Goal: Information Seeking & Learning: Learn about a topic

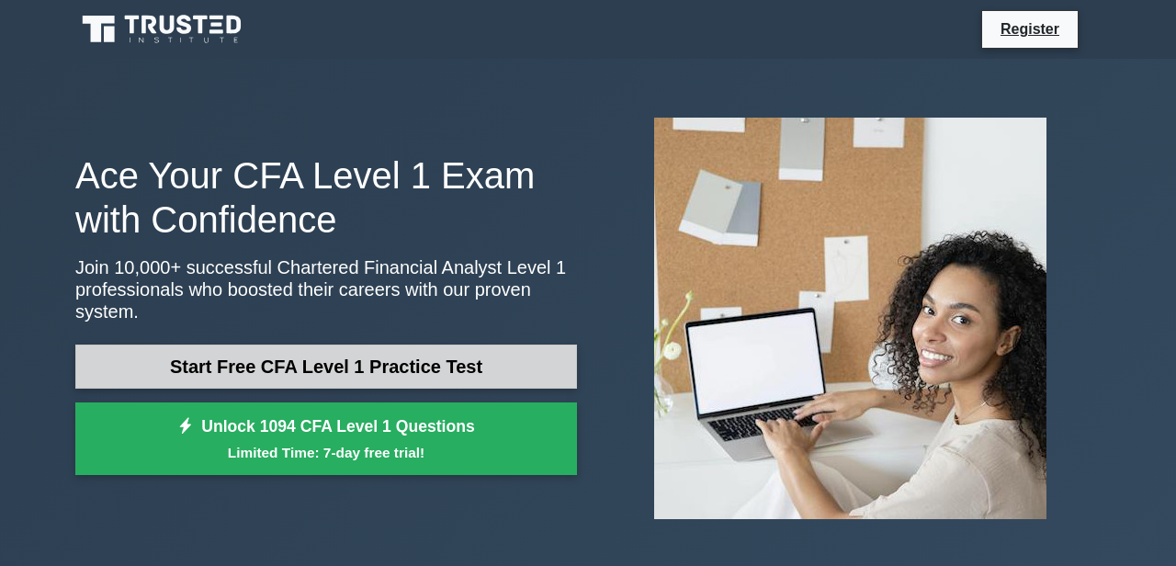
click at [314, 360] on link "Start Free CFA Level 1 Practice Test" at bounding box center [326, 367] width 502 height 44
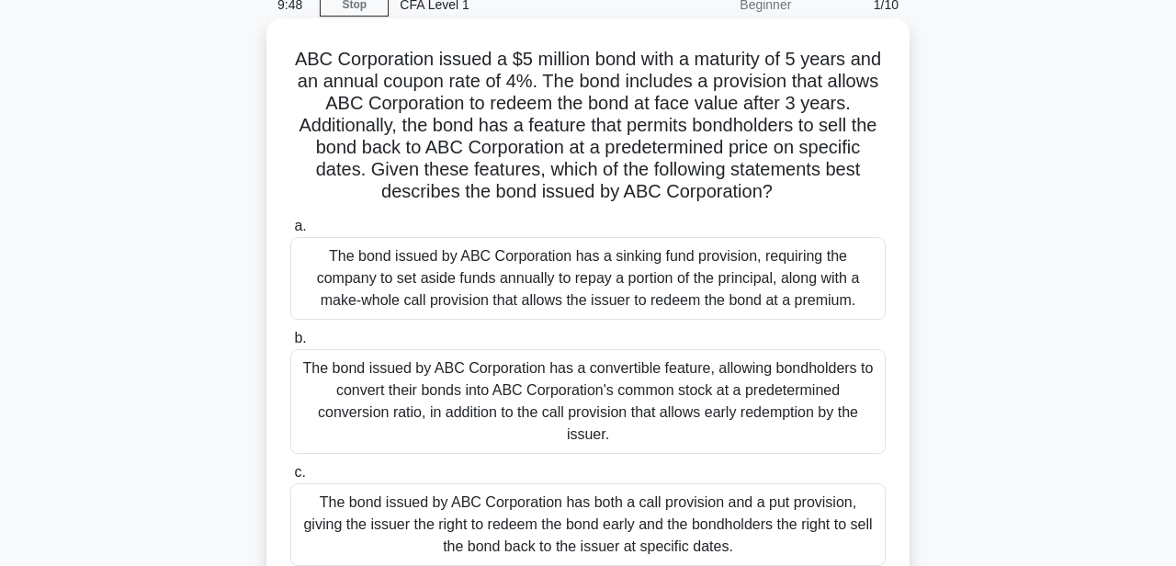
scroll to position [79, 0]
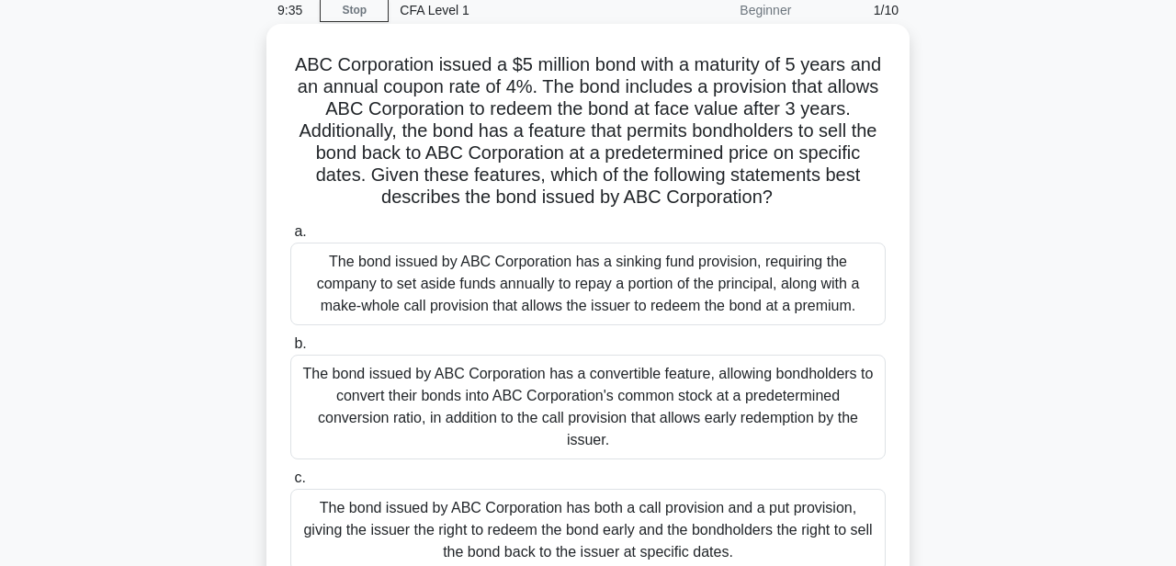
click at [650, 489] on div "The bond issued by ABC Corporation has both a call provision and a put provisio…" at bounding box center [588, 530] width 596 height 83
click at [290, 482] on input "c. The bond issued by ABC Corporation has both a call provision and a put provi…" at bounding box center [290, 478] width 0 height 12
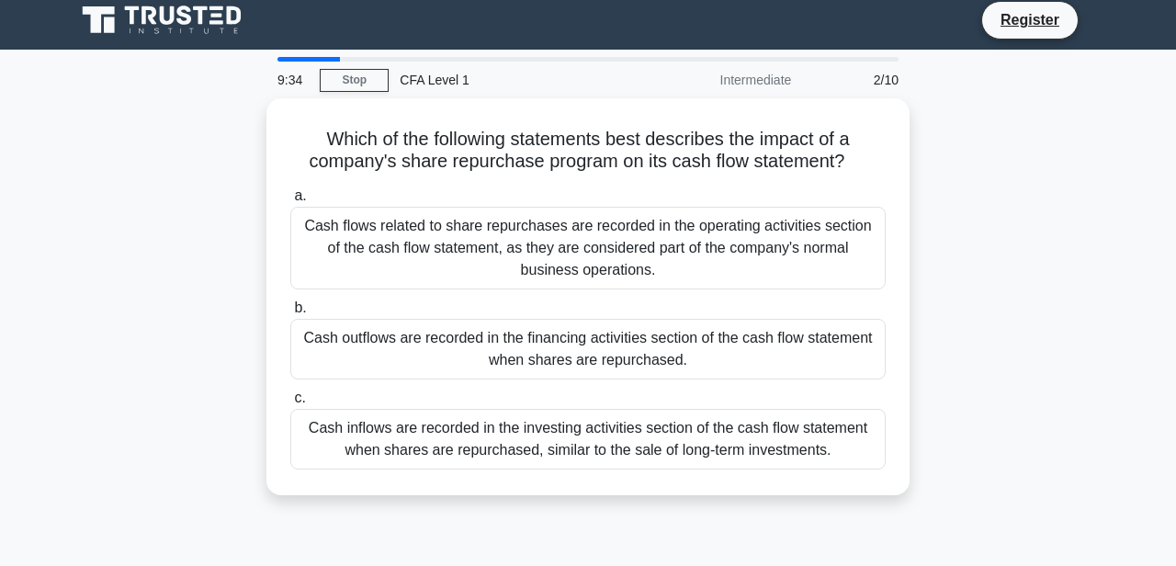
scroll to position [0, 0]
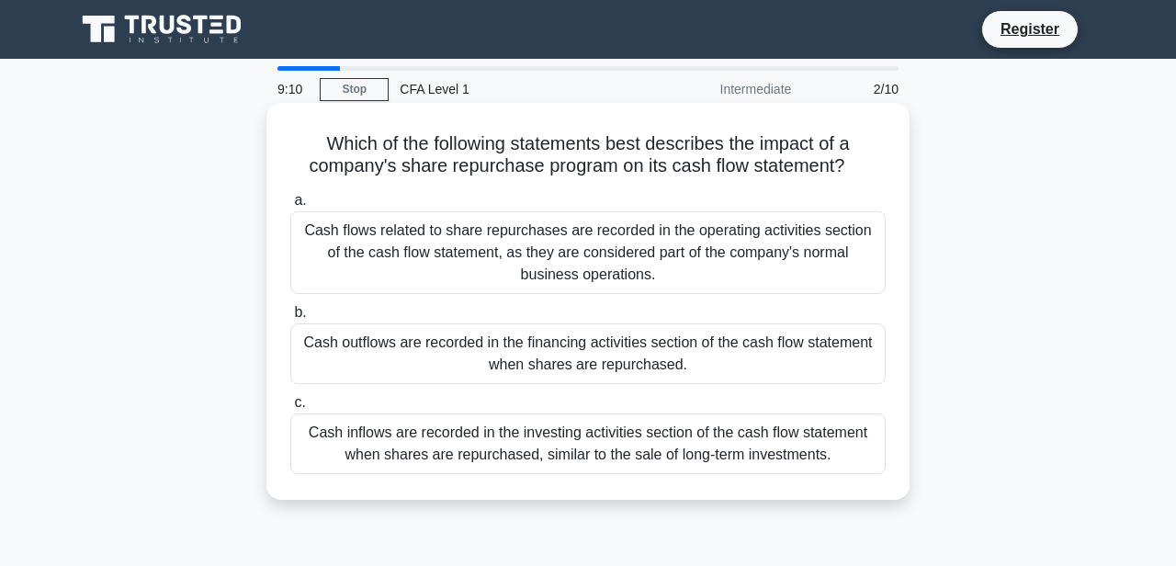
click at [562, 355] on div "Cash outflows are recorded in the financing activities section of the cash flow…" at bounding box center [588, 354] width 596 height 61
click at [290, 319] on input "b. Cash outflows are recorded in the financing activities section of the cash f…" at bounding box center [290, 313] width 0 height 12
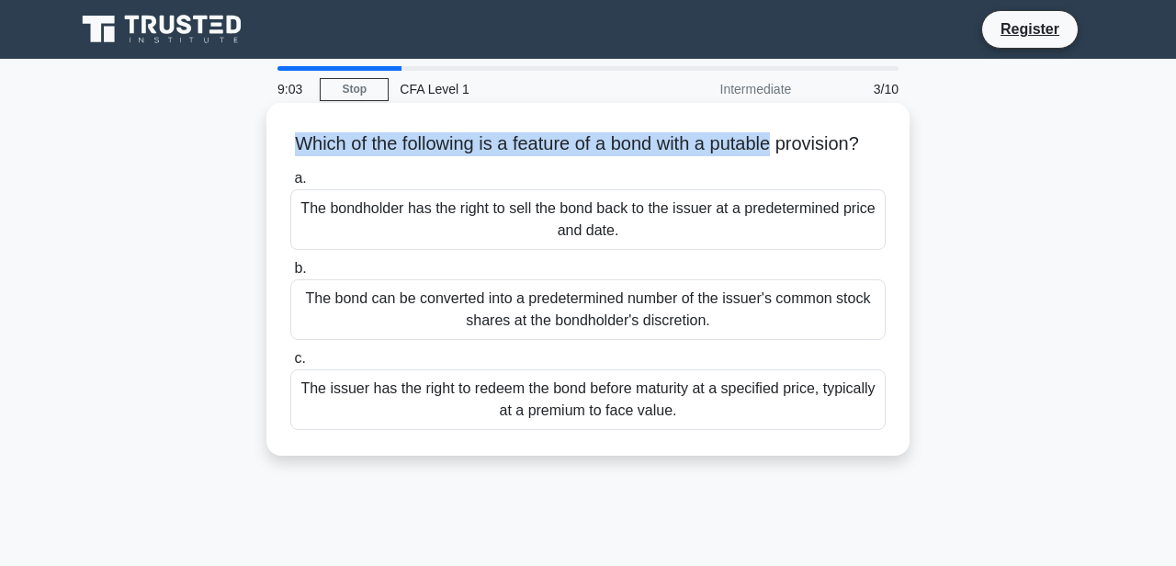
drag, startPoint x: 286, startPoint y: 132, endPoint x: 772, endPoint y: 147, distance: 486.4
click at [772, 147] on div "Which of the following is a feature of a bond with a putable provision? .spinne…" at bounding box center [588, 279] width 629 height 338
click at [687, 137] on h5 "Which of the following is a feature of a bond with a putable provision? .spinne…" at bounding box center [588, 144] width 599 height 24
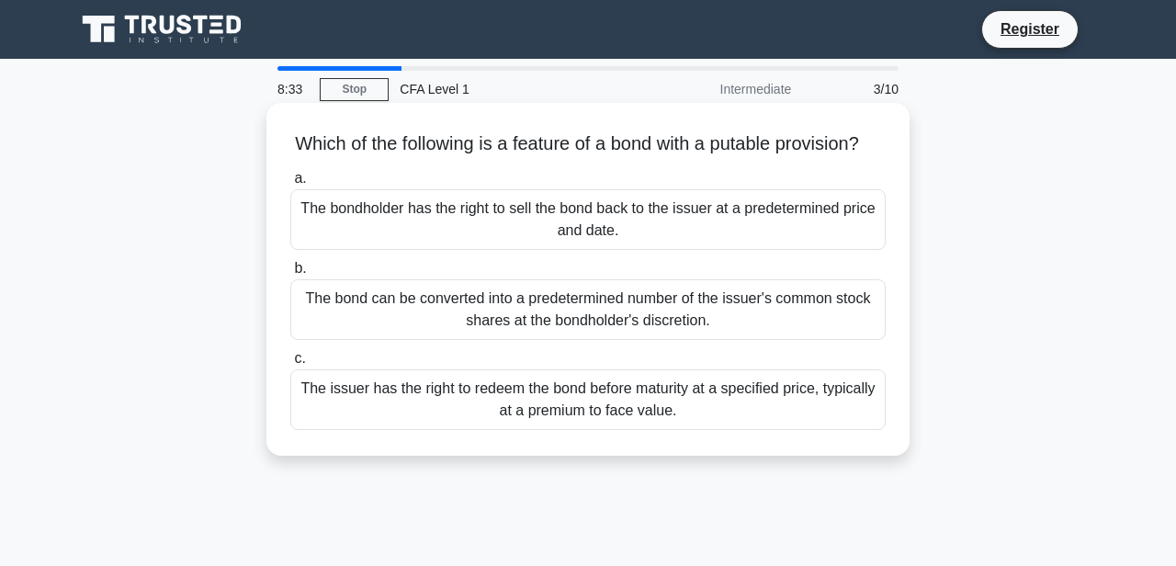
click at [586, 387] on div "The issuer has the right to redeem the bond before maturity at a specified pric…" at bounding box center [588, 399] width 596 height 61
click at [290, 365] on input "c. The issuer has the right to redeem the bond before maturity at a specified p…" at bounding box center [290, 359] width 0 height 12
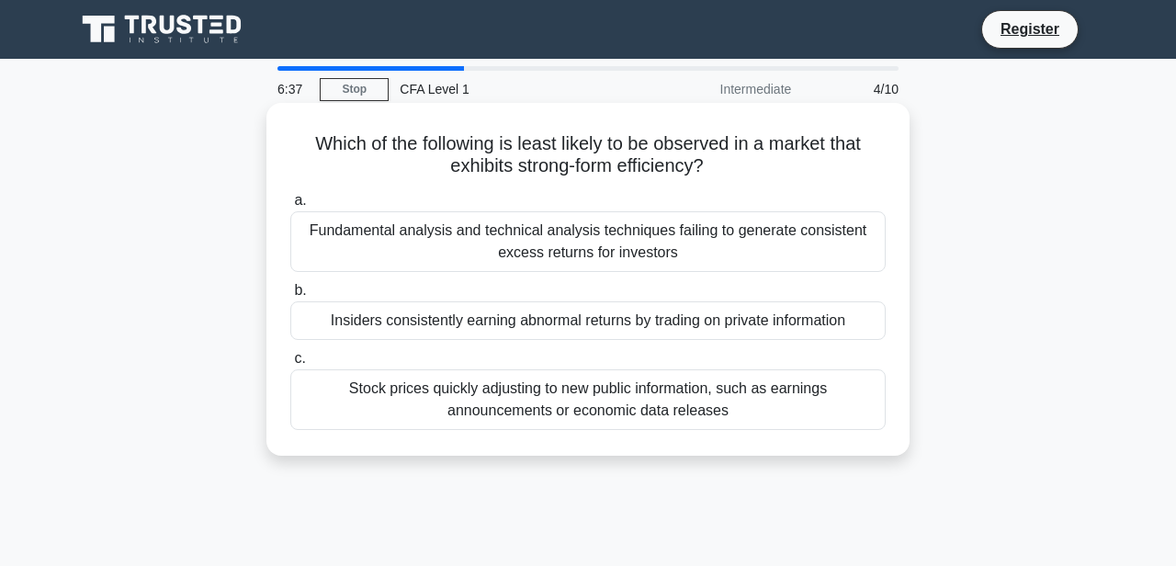
click at [596, 376] on div "Stock prices quickly adjusting to new public information, such as earnings anno…" at bounding box center [588, 399] width 596 height 61
click at [290, 365] on input "c. Stock prices quickly adjusting to new public information, such as earnings a…" at bounding box center [290, 359] width 0 height 12
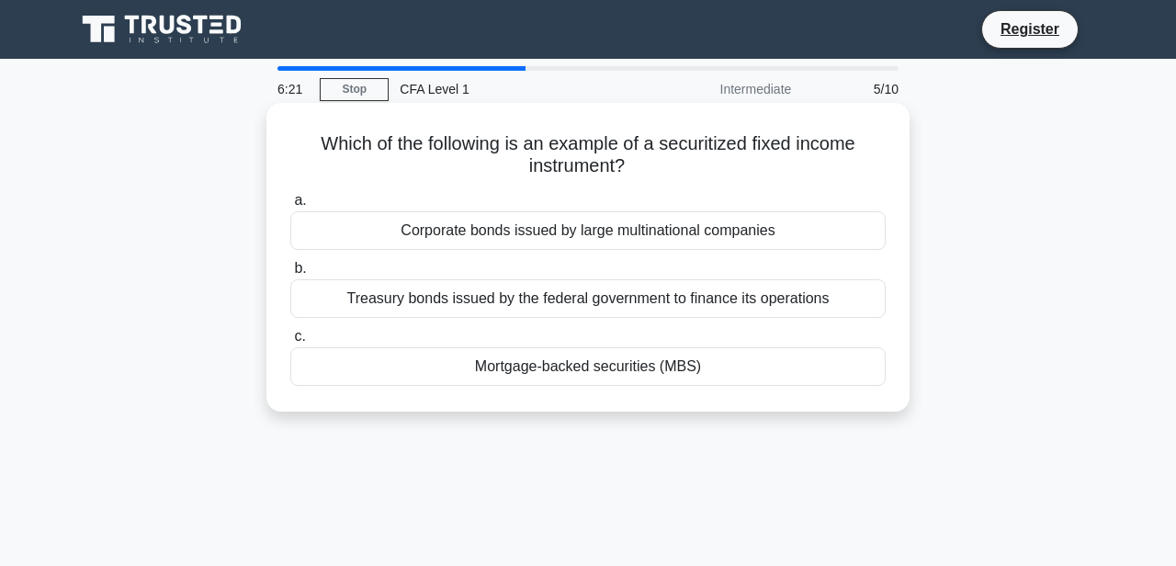
click at [580, 296] on div "Treasury bonds issued by the federal government to finance its operations" at bounding box center [588, 298] width 596 height 39
click at [290, 275] on input "b. Treasury bonds issued by the federal government to finance its operations" at bounding box center [290, 269] width 0 height 12
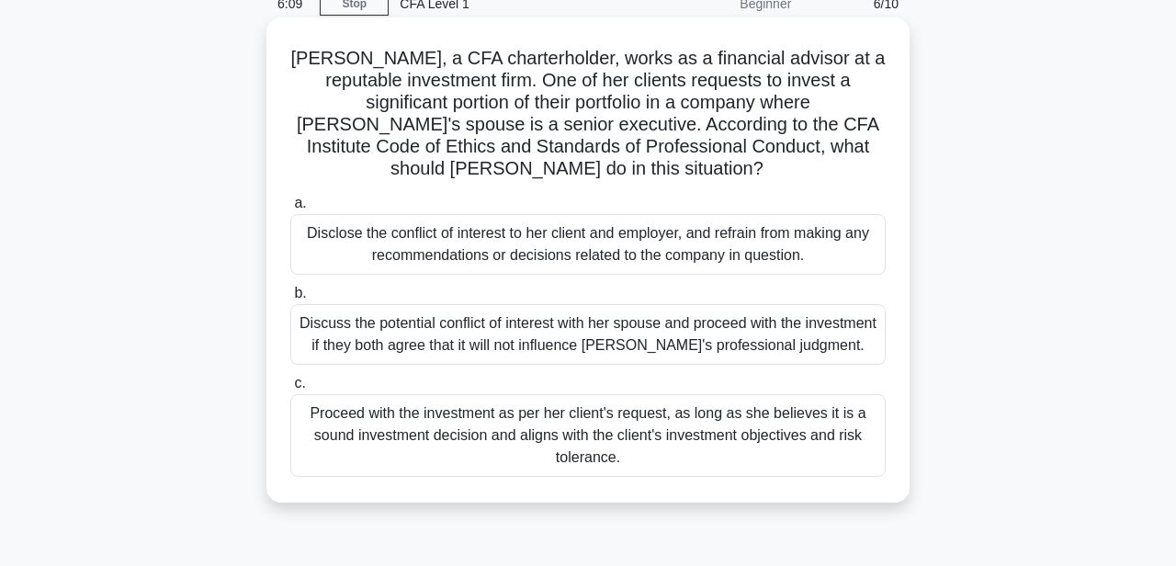
scroll to position [89, 0]
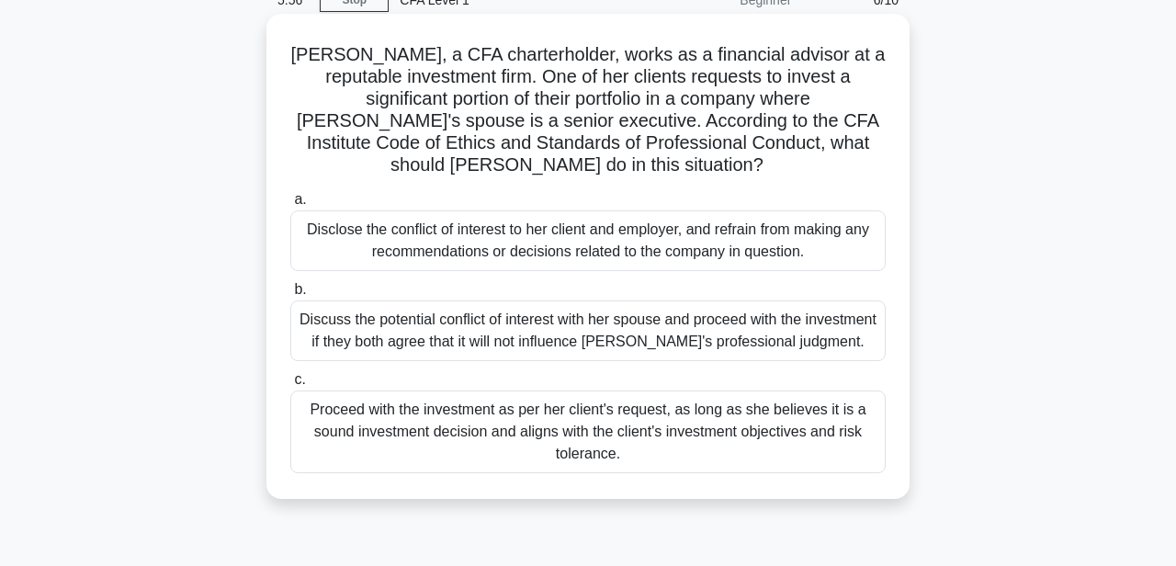
click at [573, 222] on div "Disclose the conflict of interest to her client and employer, and refrain from …" at bounding box center [588, 240] width 596 height 61
click at [290, 206] on input "a. Disclose the conflict of interest to her client and employer, and refrain fr…" at bounding box center [290, 200] width 0 height 12
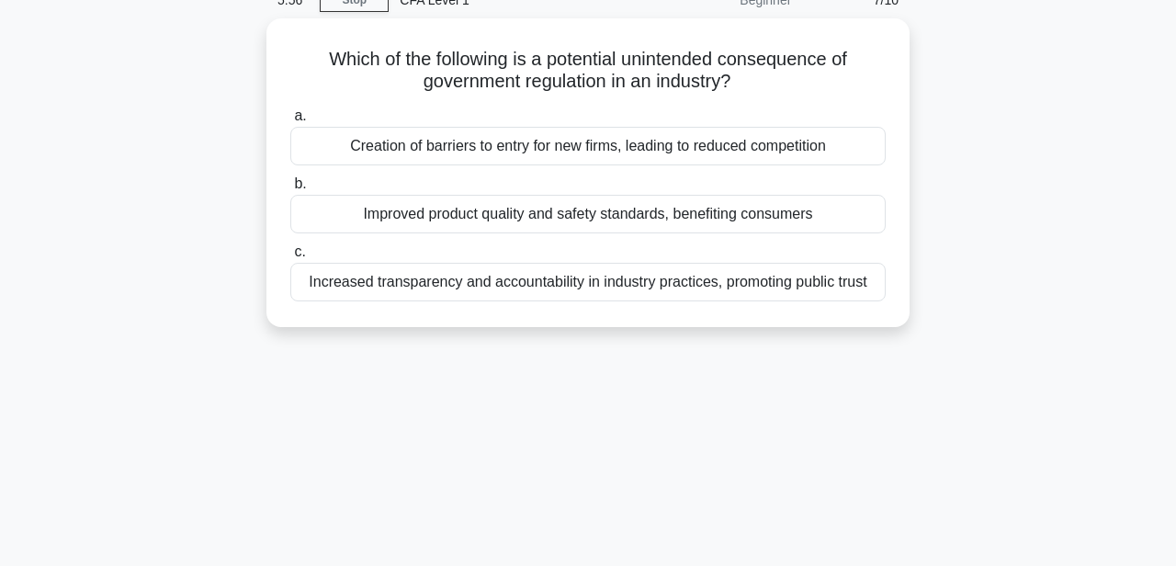
scroll to position [0, 0]
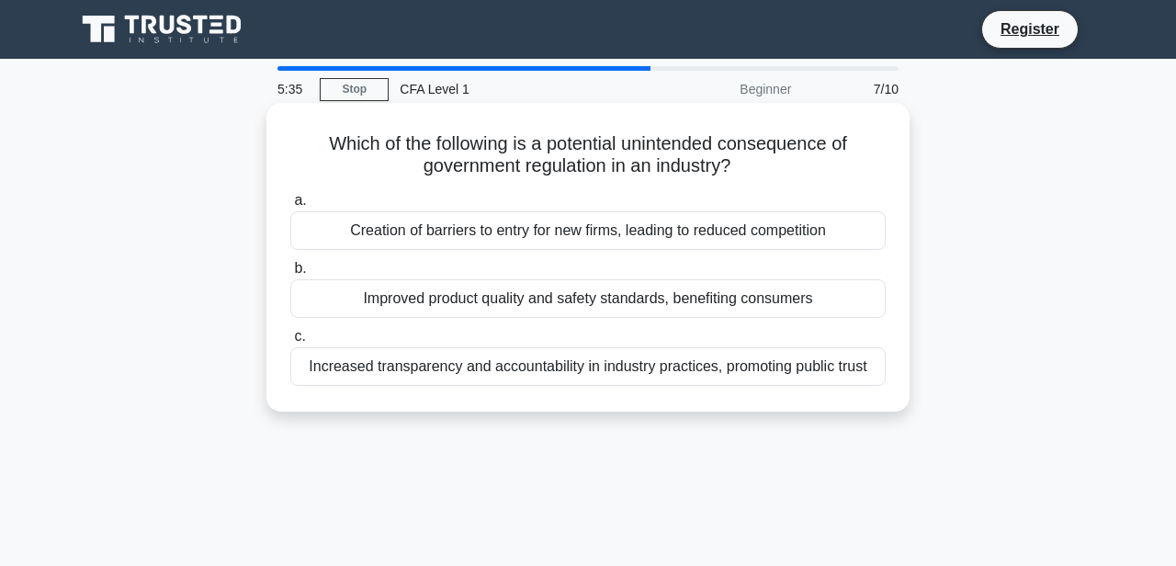
click at [578, 228] on div "Creation of barriers to entry for new firms, leading to reduced competition" at bounding box center [588, 230] width 596 height 39
click at [290, 207] on input "a. Creation of barriers to entry for new firms, leading to reduced competition" at bounding box center [290, 201] width 0 height 12
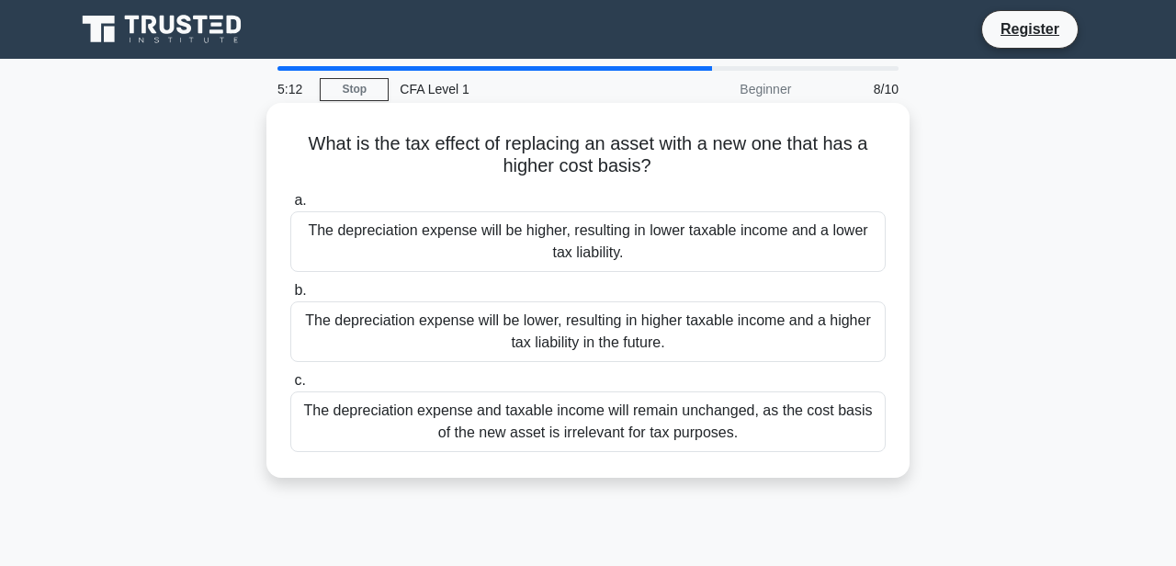
click at [617, 248] on div "The depreciation expense will be higher, resulting in lower taxable income and …" at bounding box center [588, 241] width 596 height 61
click at [290, 207] on input "a. The depreciation expense will be higher, resulting in lower taxable income a…" at bounding box center [290, 201] width 0 height 12
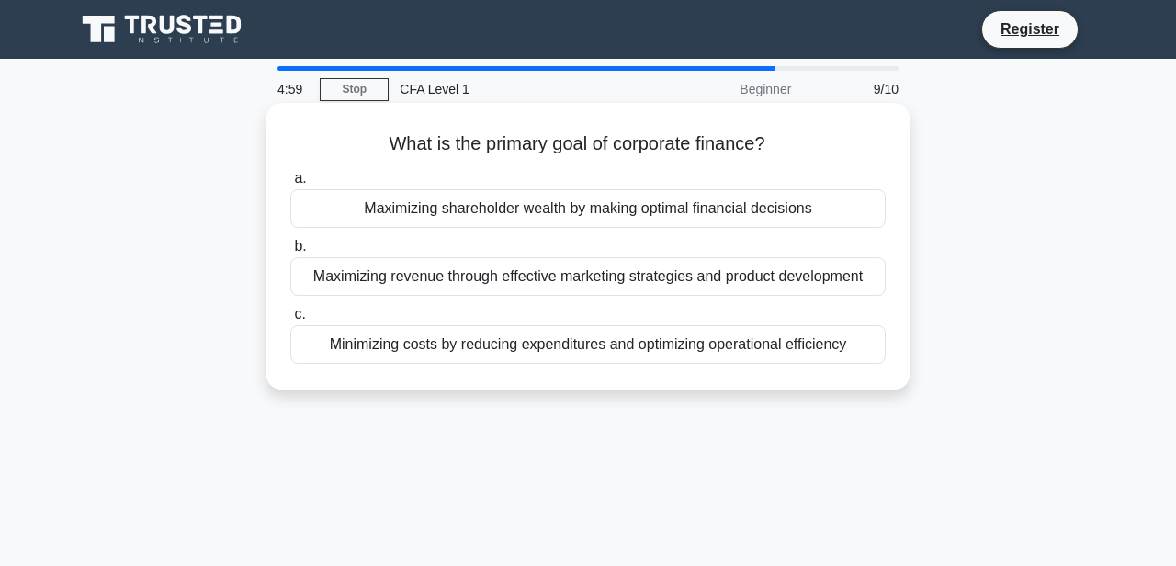
click at [572, 216] on div "Maximizing shareholder wealth by making optimal financial decisions" at bounding box center [588, 208] width 596 height 39
click at [290, 185] on input "a. Maximizing shareholder wealth by making optimal financial decisions" at bounding box center [290, 179] width 0 height 12
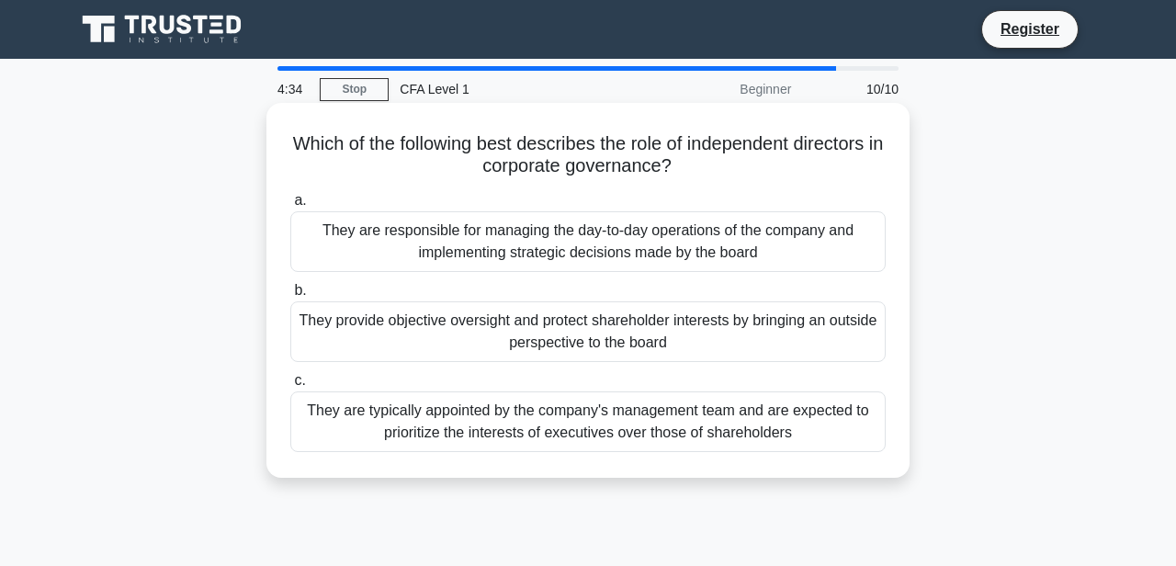
click at [588, 333] on div "They provide objective oversight and protect shareholder interests by bringing …" at bounding box center [588, 331] width 596 height 61
click at [290, 297] on input "b. They provide objective oversight and protect shareholder interests by bringi…" at bounding box center [290, 291] width 0 height 12
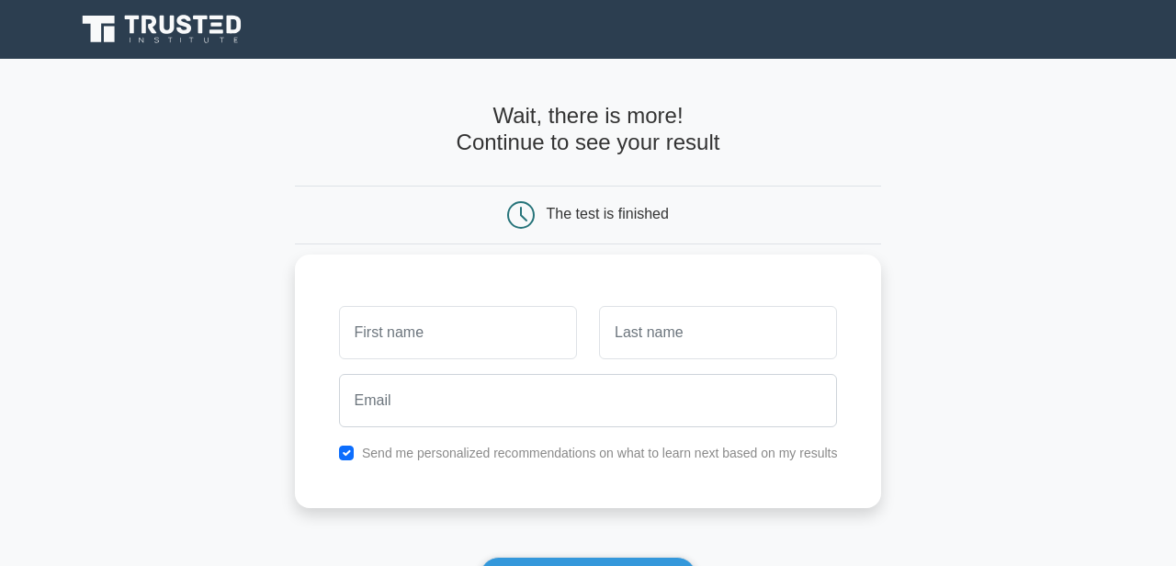
click at [539, 335] on input "text" at bounding box center [458, 332] width 238 height 53
type input "[PERSON_NAME]"
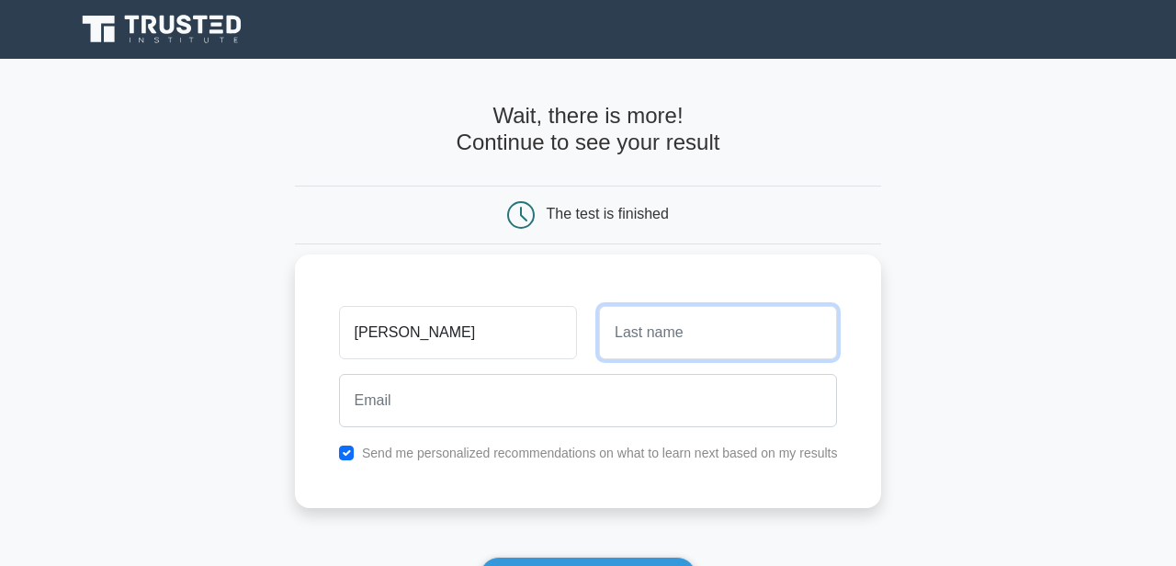
click at [682, 324] on input "text" at bounding box center [718, 332] width 238 height 53
type input "Lotsu"
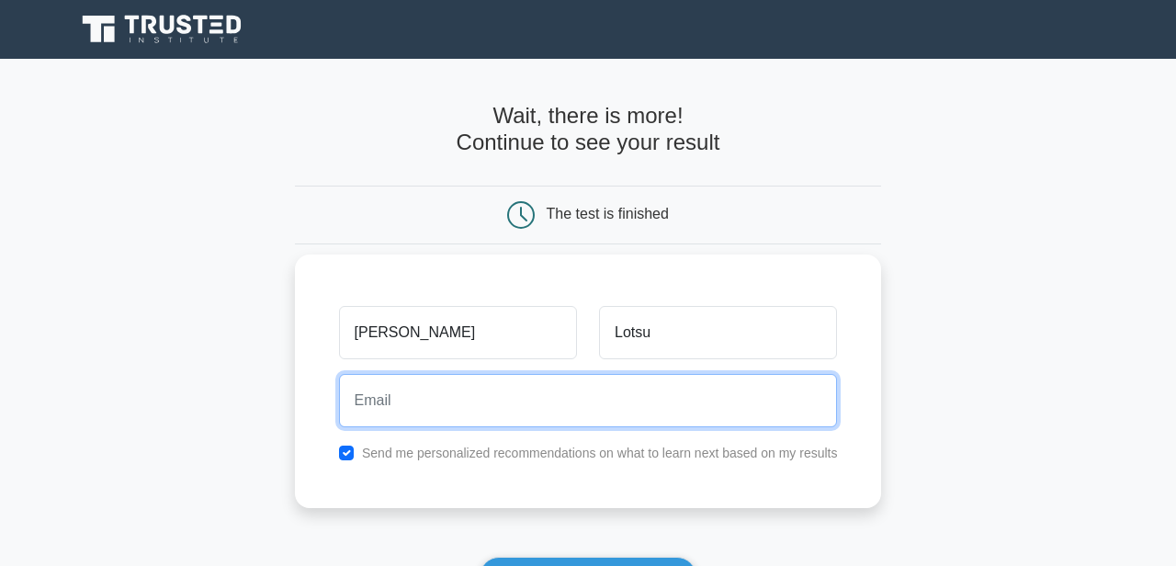
click at [605, 410] on input "email" at bounding box center [588, 400] width 499 height 53
type input "[EMAIL_ADDRESS][DOMAIN_NAME]"
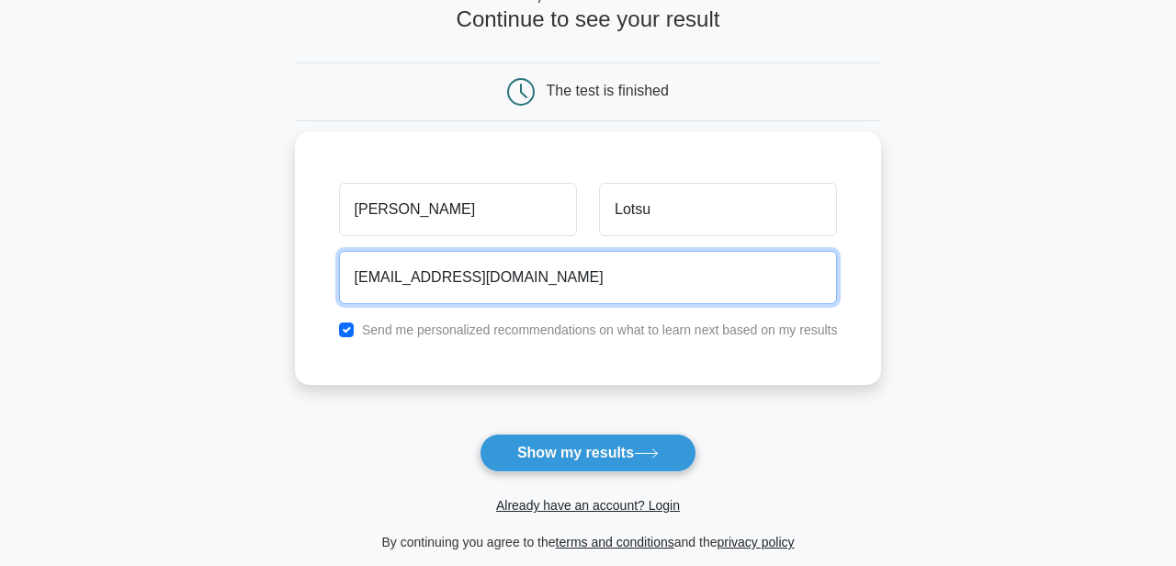
scroll to position [124, 0]
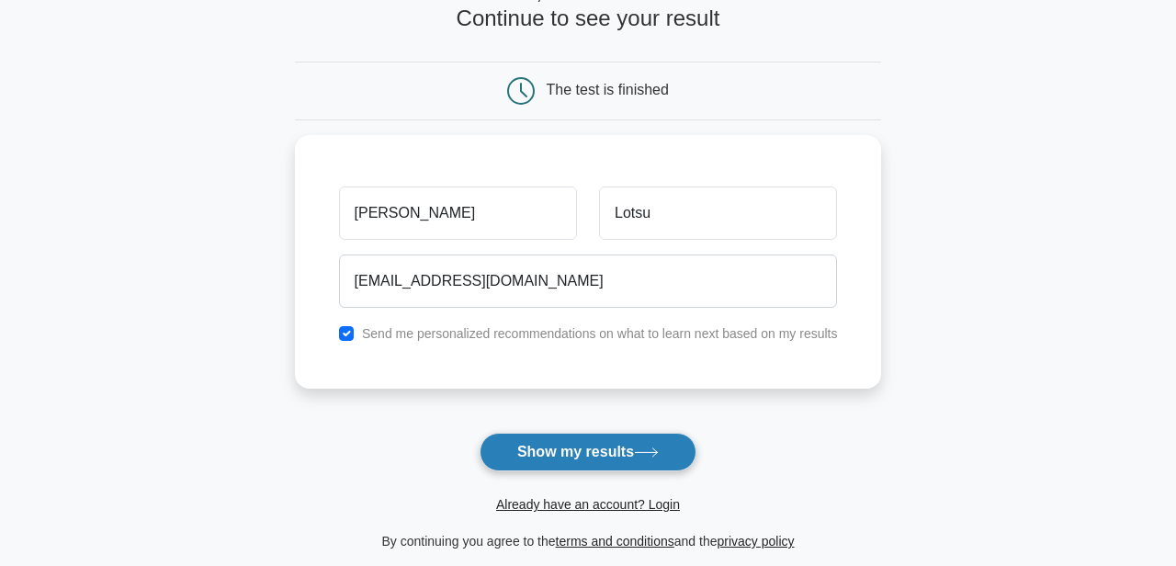
click at [594, 457] on button "Show my results" at bounding box center [588, 452] width 217 height 39
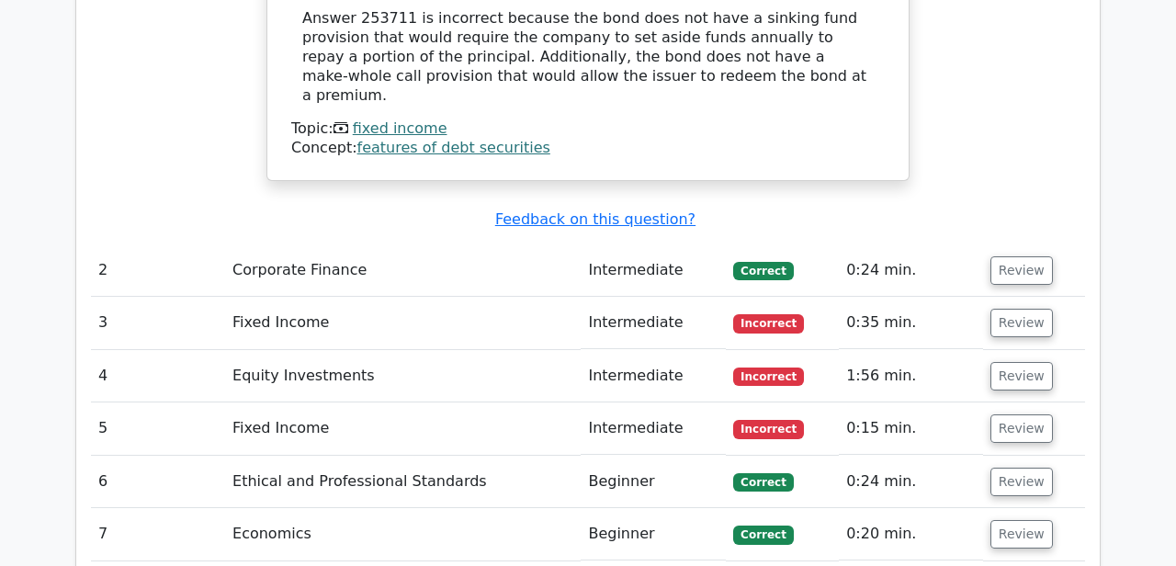
scroll to position [2366, 0]
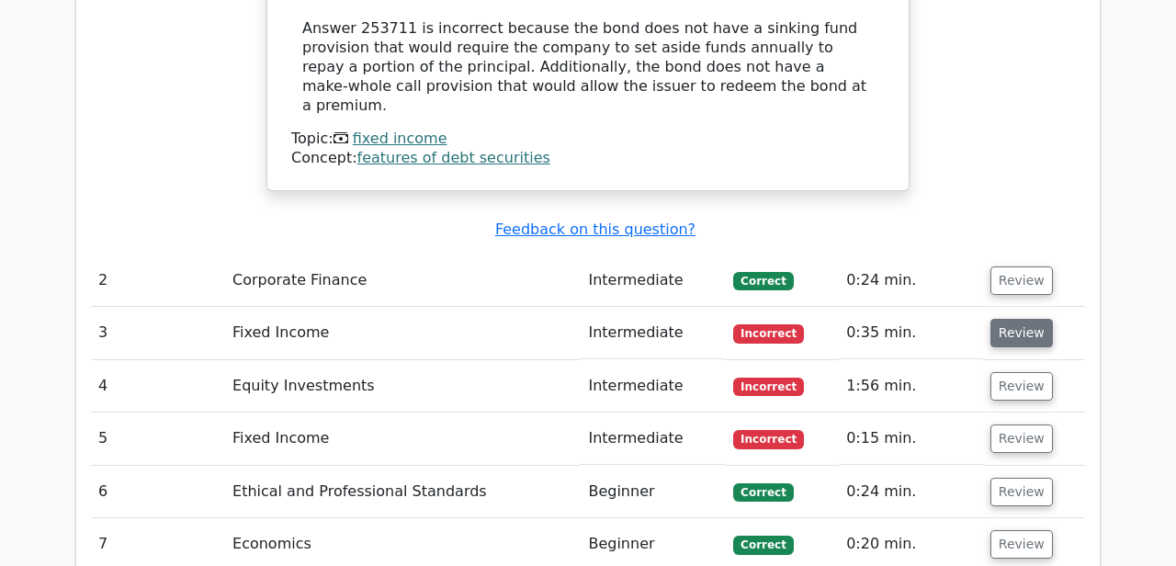
click at [1008, 319] on button "Review" at bounding box center [1022, 333] width 62 height 28
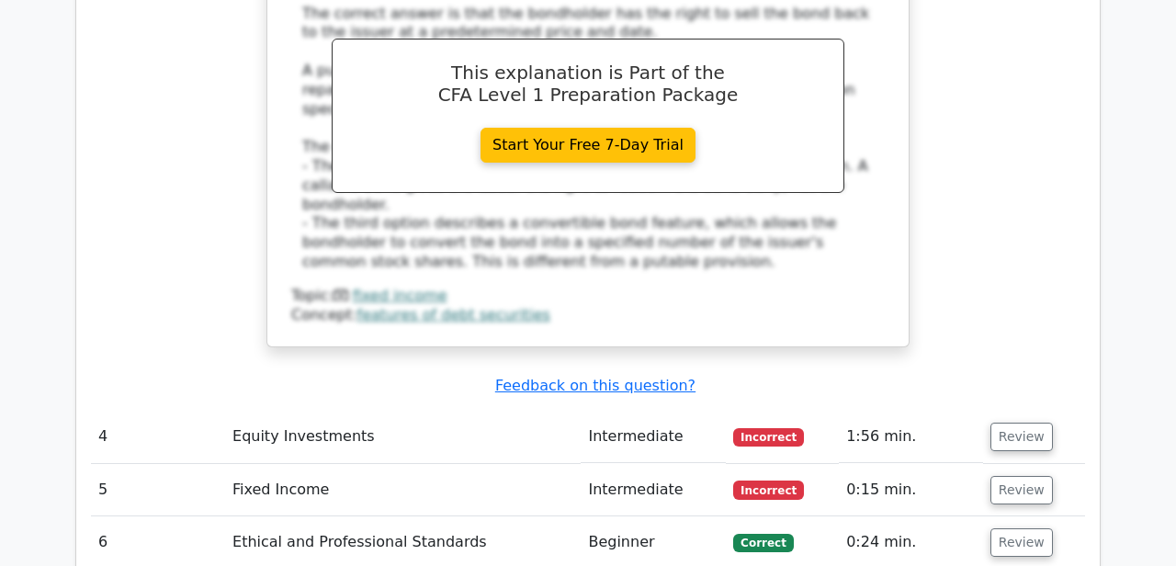
scroll to position [3117, 0]
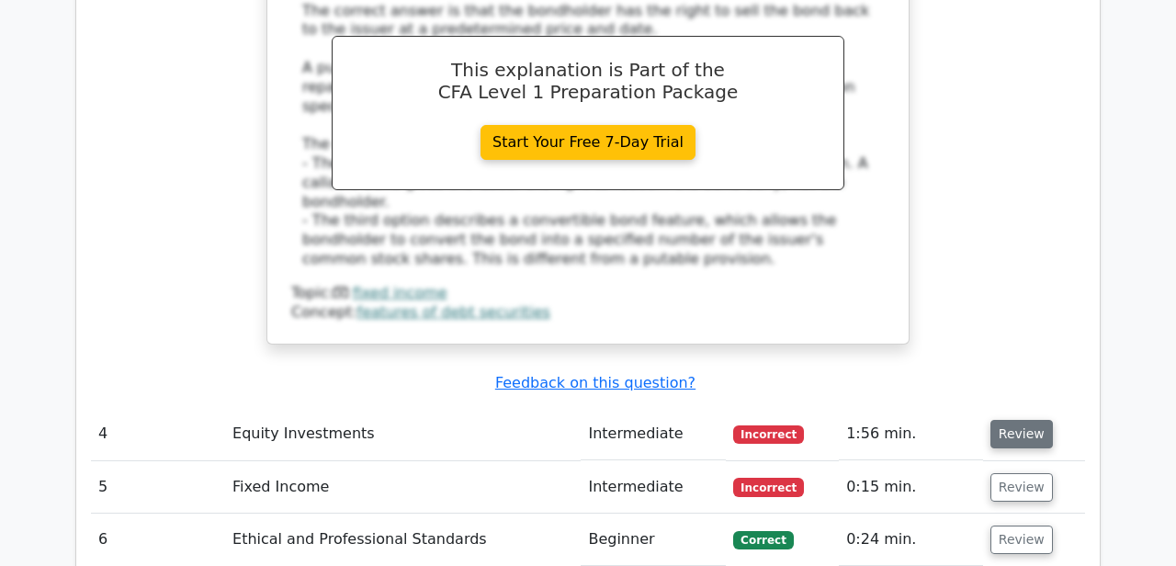
click at [1011, 420] on button "Review" at bounding box center [1022, 434] width 62 height 28
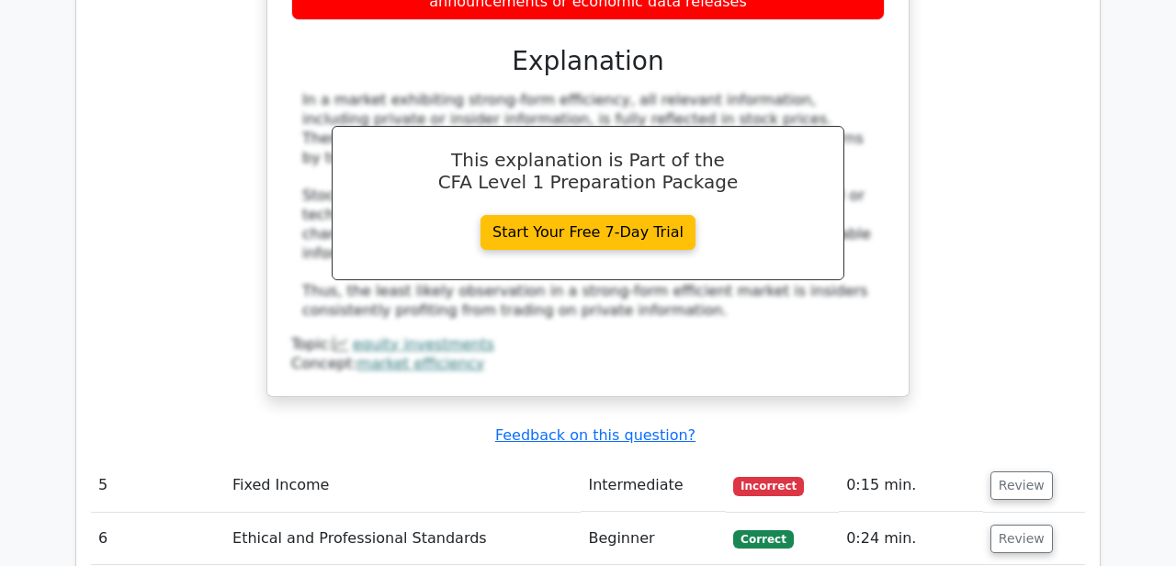
scroll to position [3894, 0]
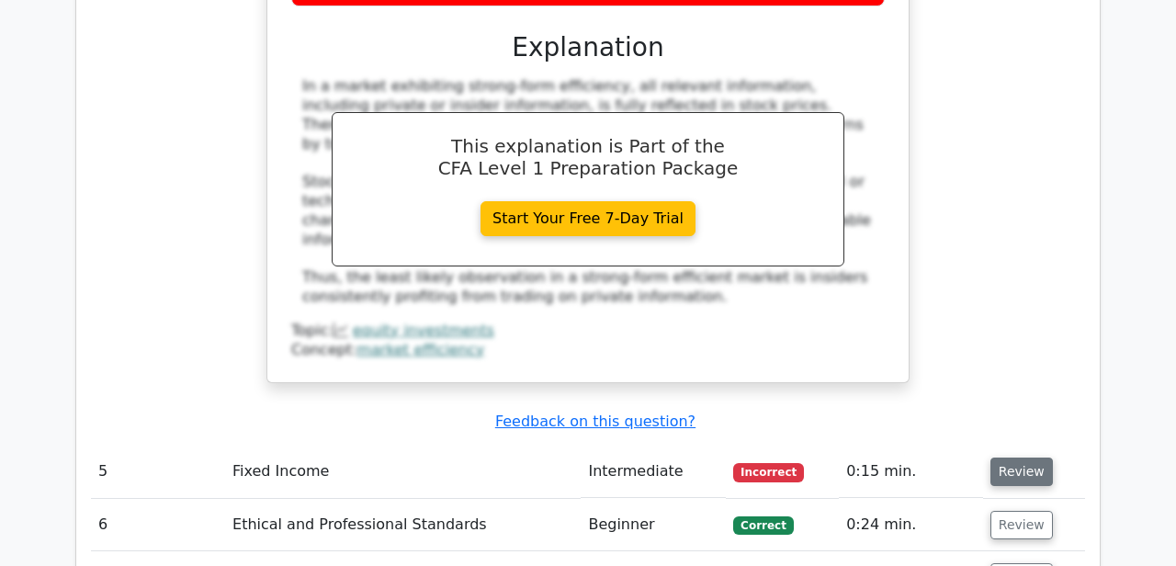
click at [1017, 458] on button "Review" at bounding box center [1022, 472] width 62 height 28
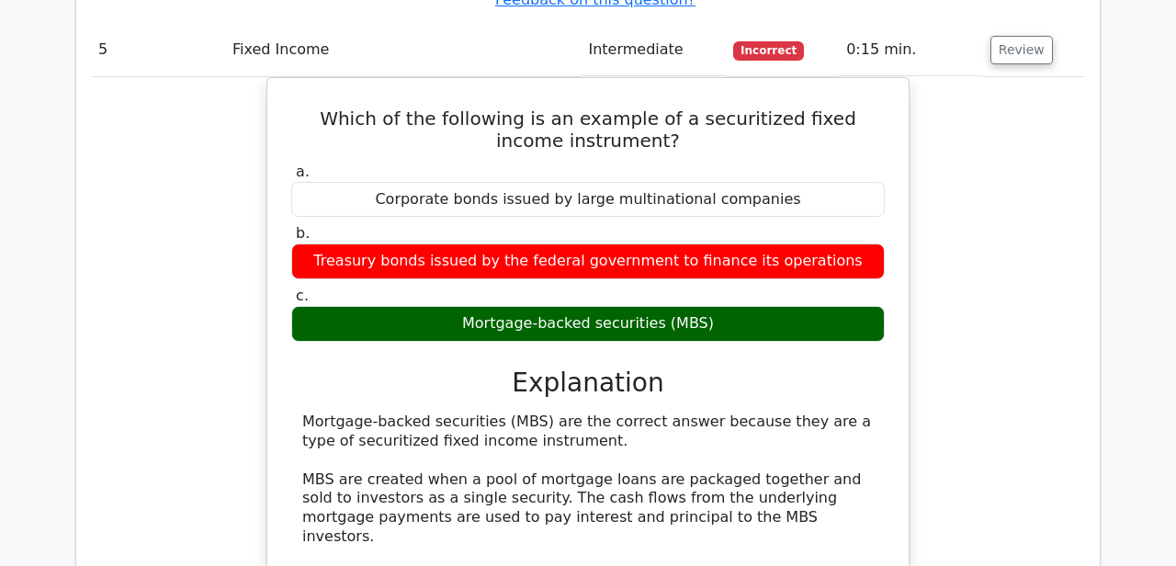
scroll to position [4317, 0]
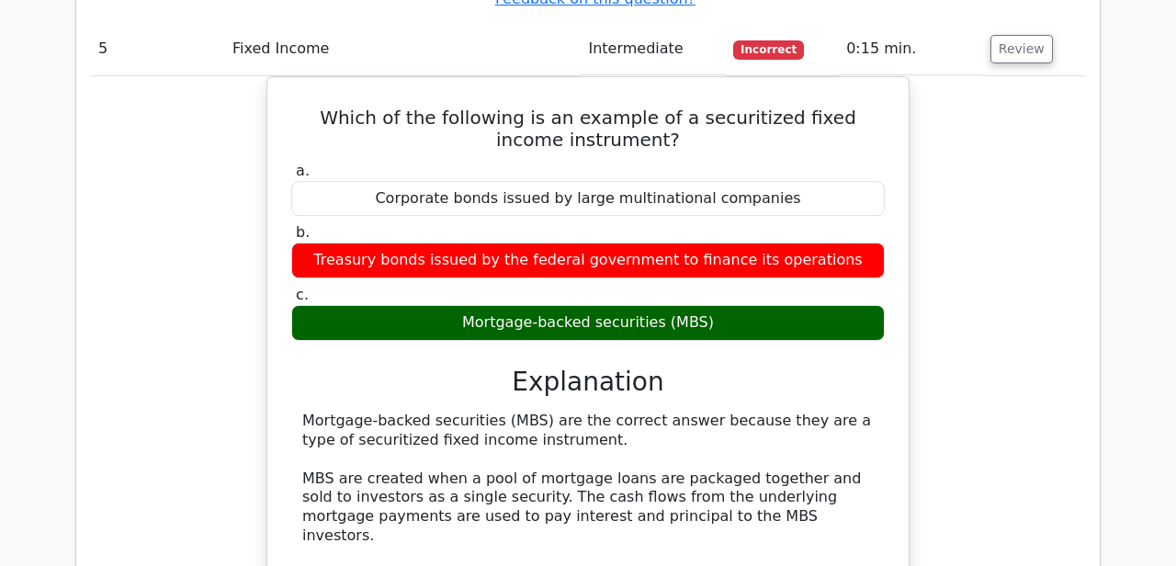
click at [205, 229] on div "Which of the following is an example of a securitized fixed income instrument? …" at bounding box center [588, 426] width 994 height 701
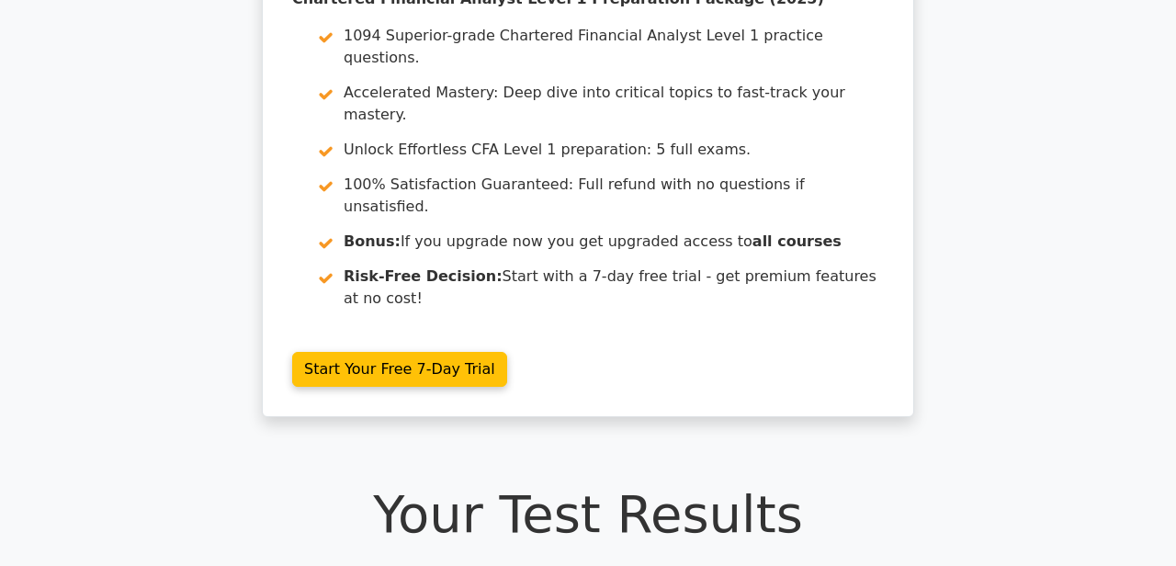
scroll to position [0, 0]
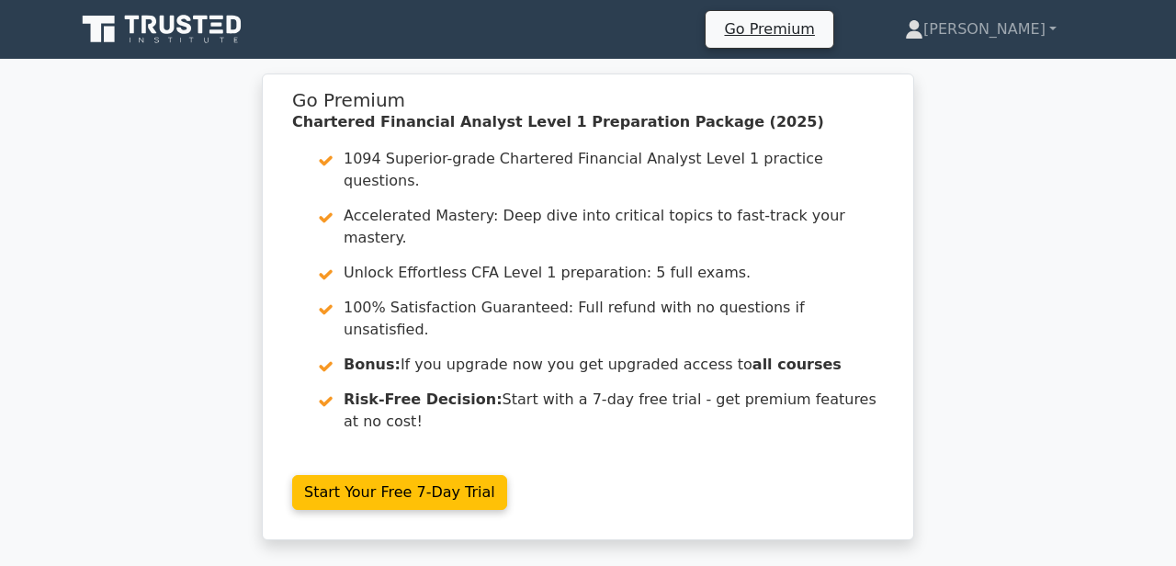
click at [1065, 173] on div "Go Premium Chartered Financial Analyst Level 1 Preparation Package (2025) 1094 …" at bounding box center [588, 318] width 1176 height 489
